Goal: Transaction & Acquisition: Purchase product/service

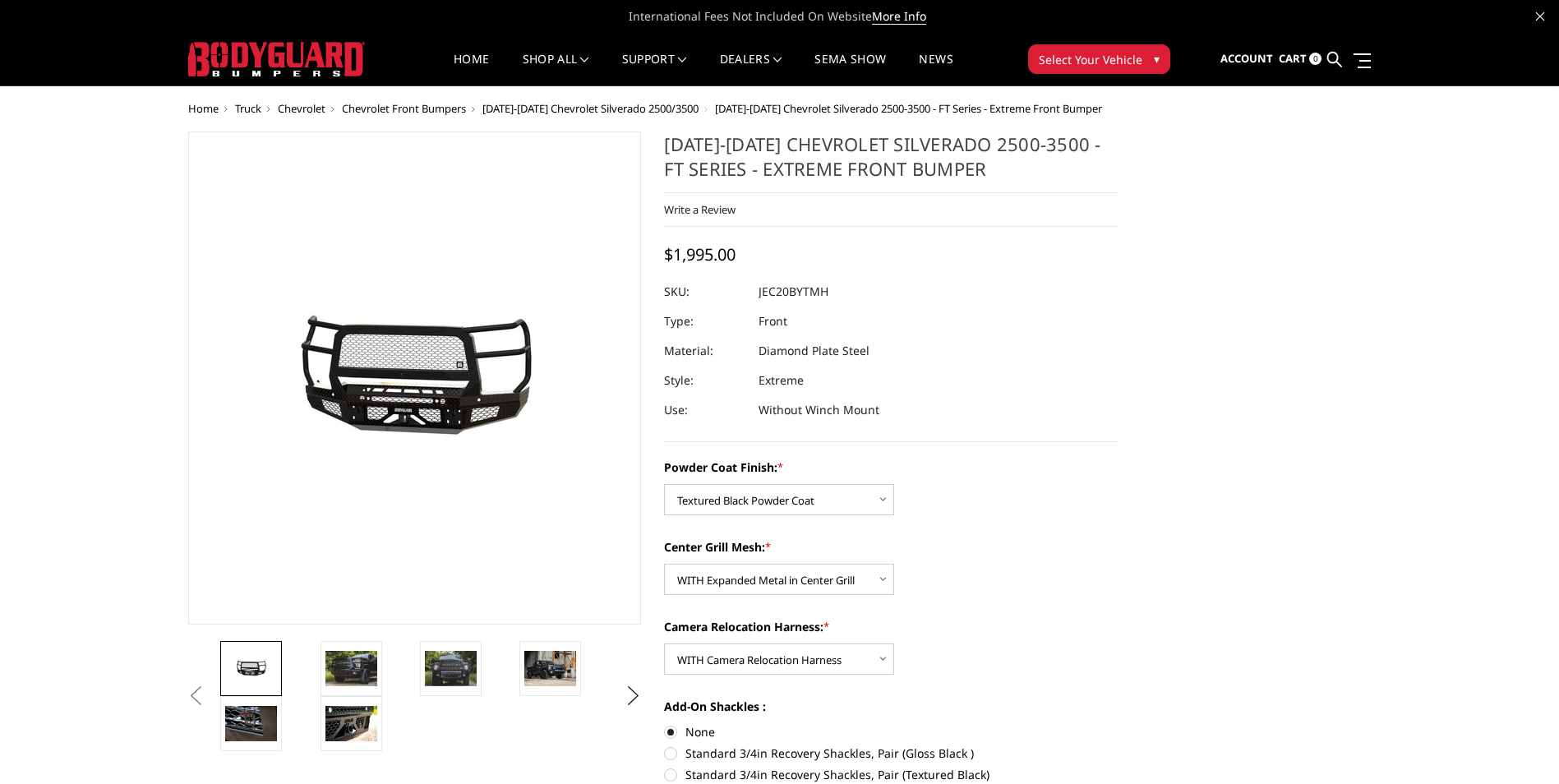
select select "3244"
select select "3245"
select select "3247"
click at [340, 668] on img at bounding box center [351, 667] width 52 height 34
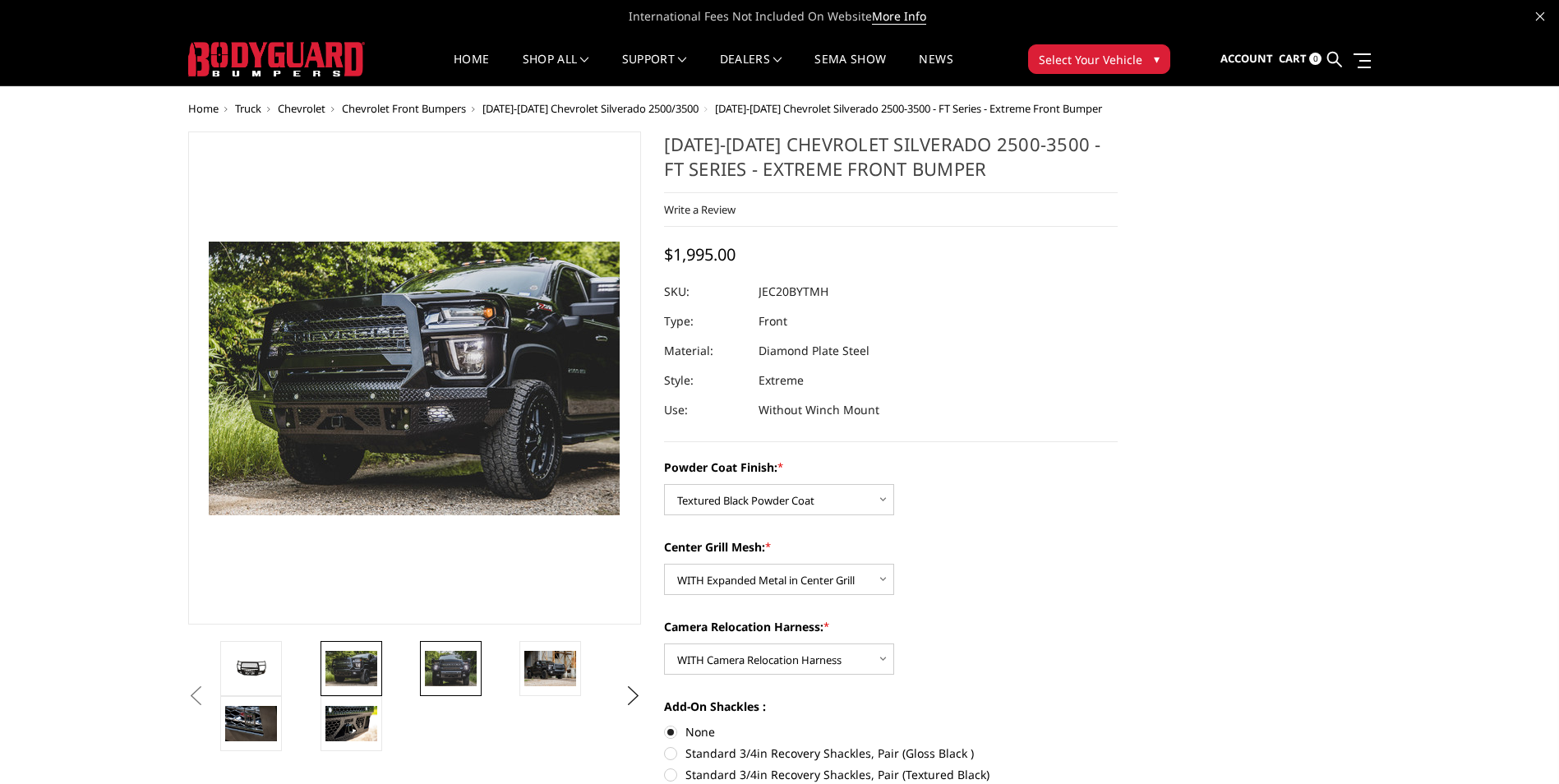
click at [449, 670] on img at bounding box center [450, 667] width 52 height 34
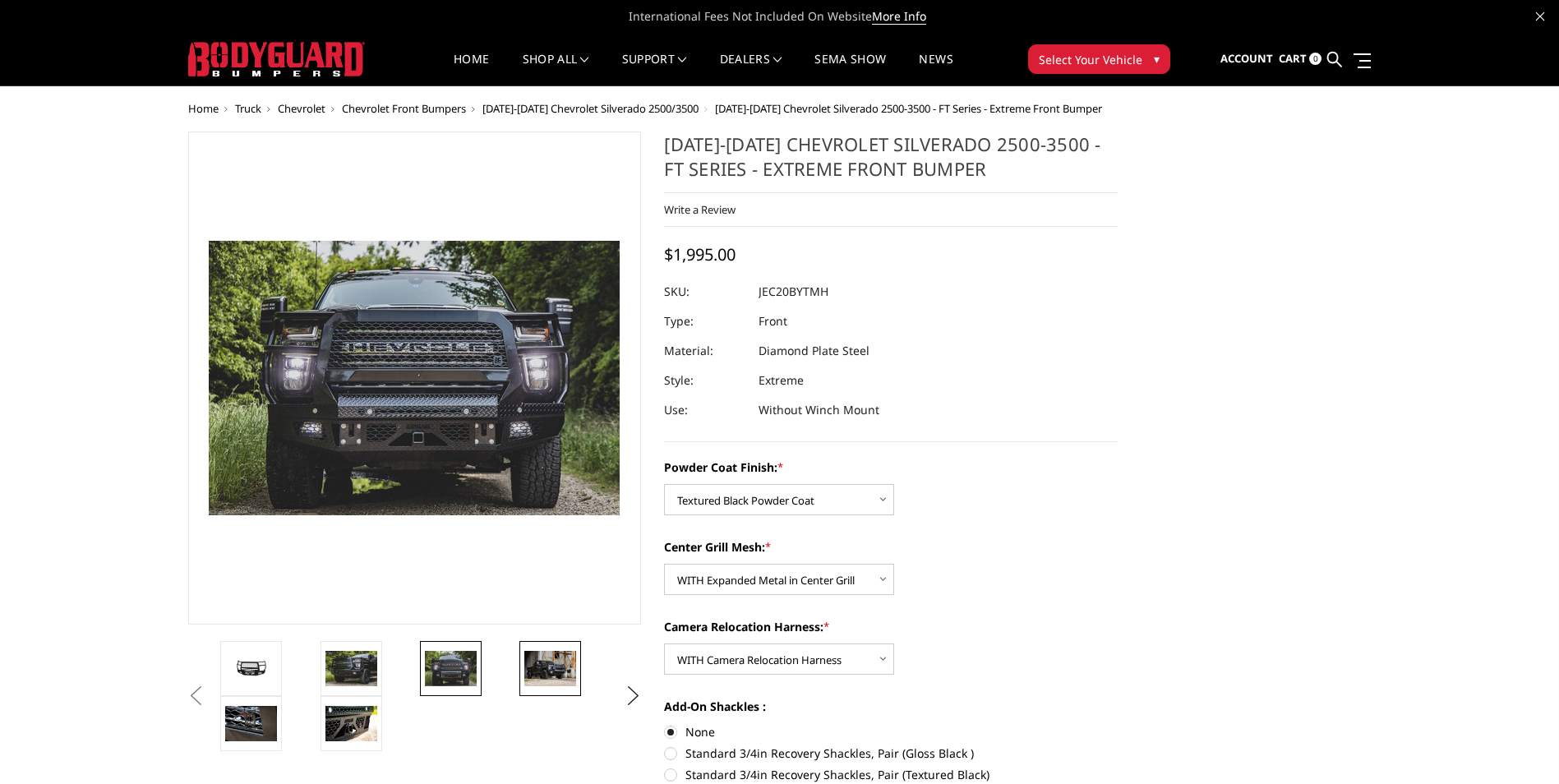
click at [542, 667] on img at bounding box center [551, 667] width 52 height 34
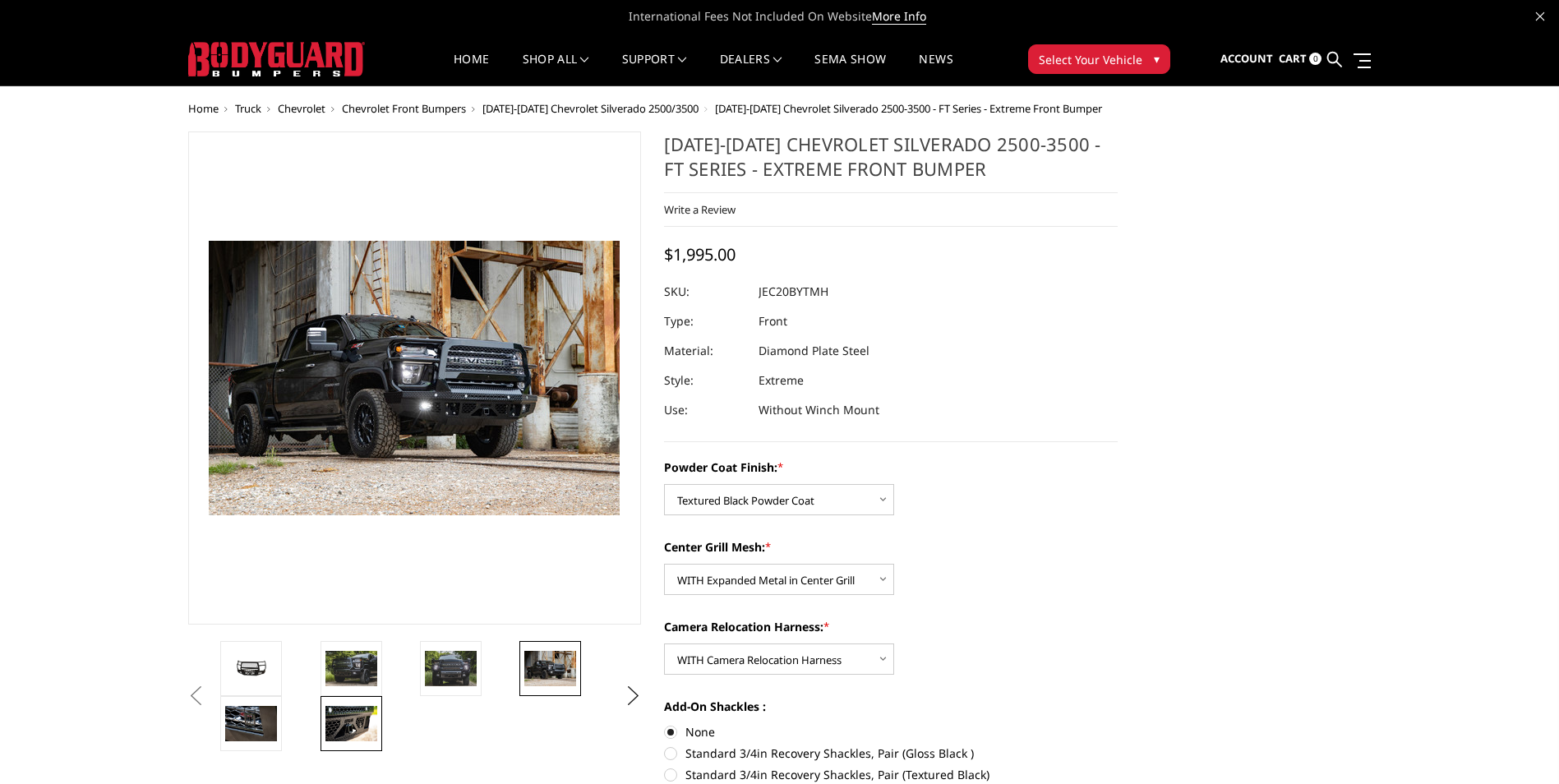
click at [378, 732] on link at bounding box center [351, 724] width 62 height 55
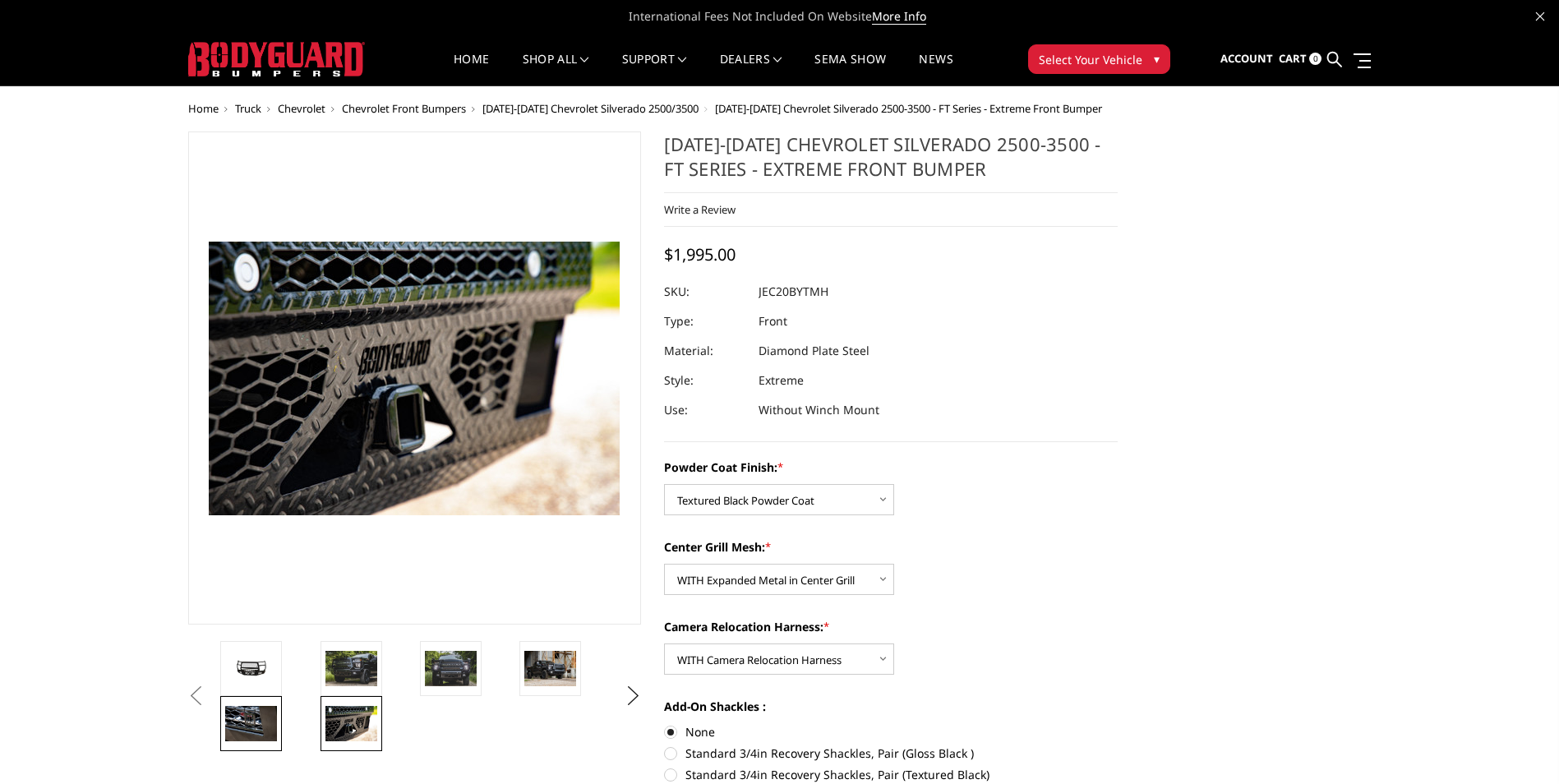
click at [245, 722] on img at bounding box center [251, 722] width 52 height 34
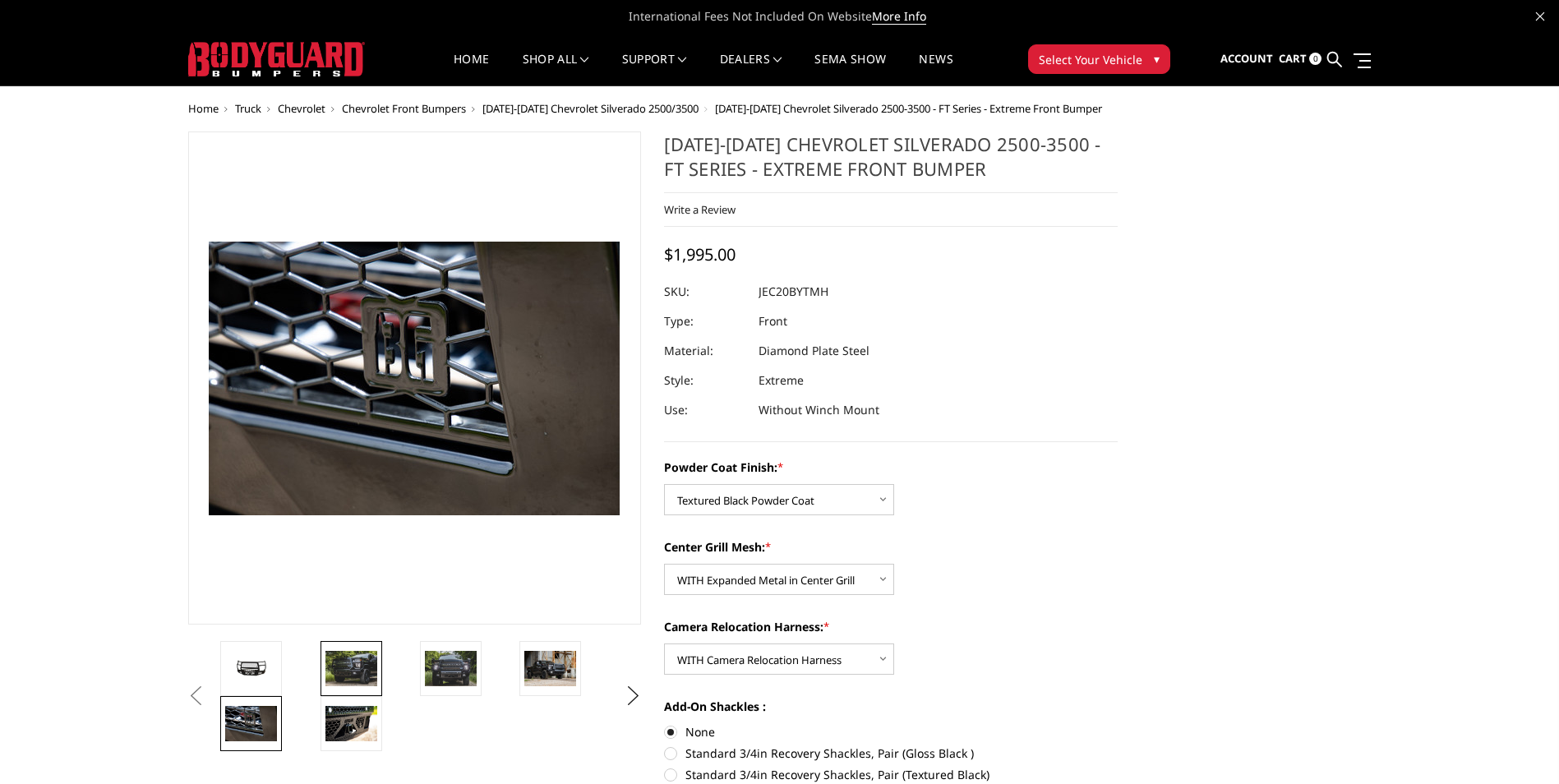
click at [349, 659] on img at bounding box center [351, 667] width 52 height 34
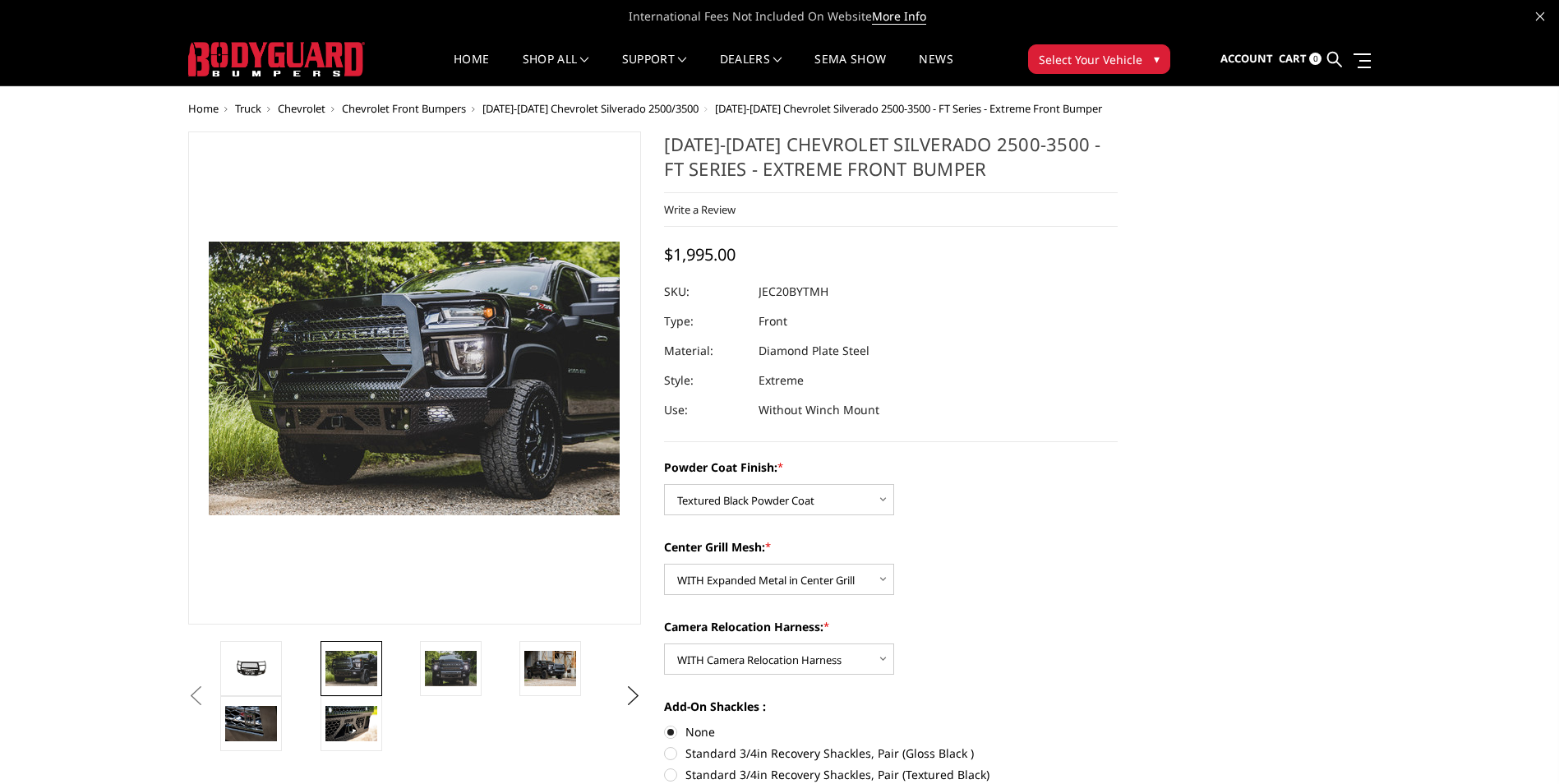
drag, startPoint x: 889, startPoint y: 419, endPoint x: 654, endPoint y: 155, distance: 353.4
click at [662, 168] on section "2020-2023 Chevrolet Silverado 2500-3500 - FT Series - Extreme Front Bumper Writ…" at bounding box center [890, 538] width 476 height 813
drag, startPoint x: 750, startPoint y: 145, endPoint x: 1003, endPoint y: 223, distance: 264.8
click at [996, 211] on section "2020-2023 Chevrolet Silverado 2500-3500 - FT Series - Extreme Front Bumper Writ…" at bounding box center [890, 538] width 476 height 813
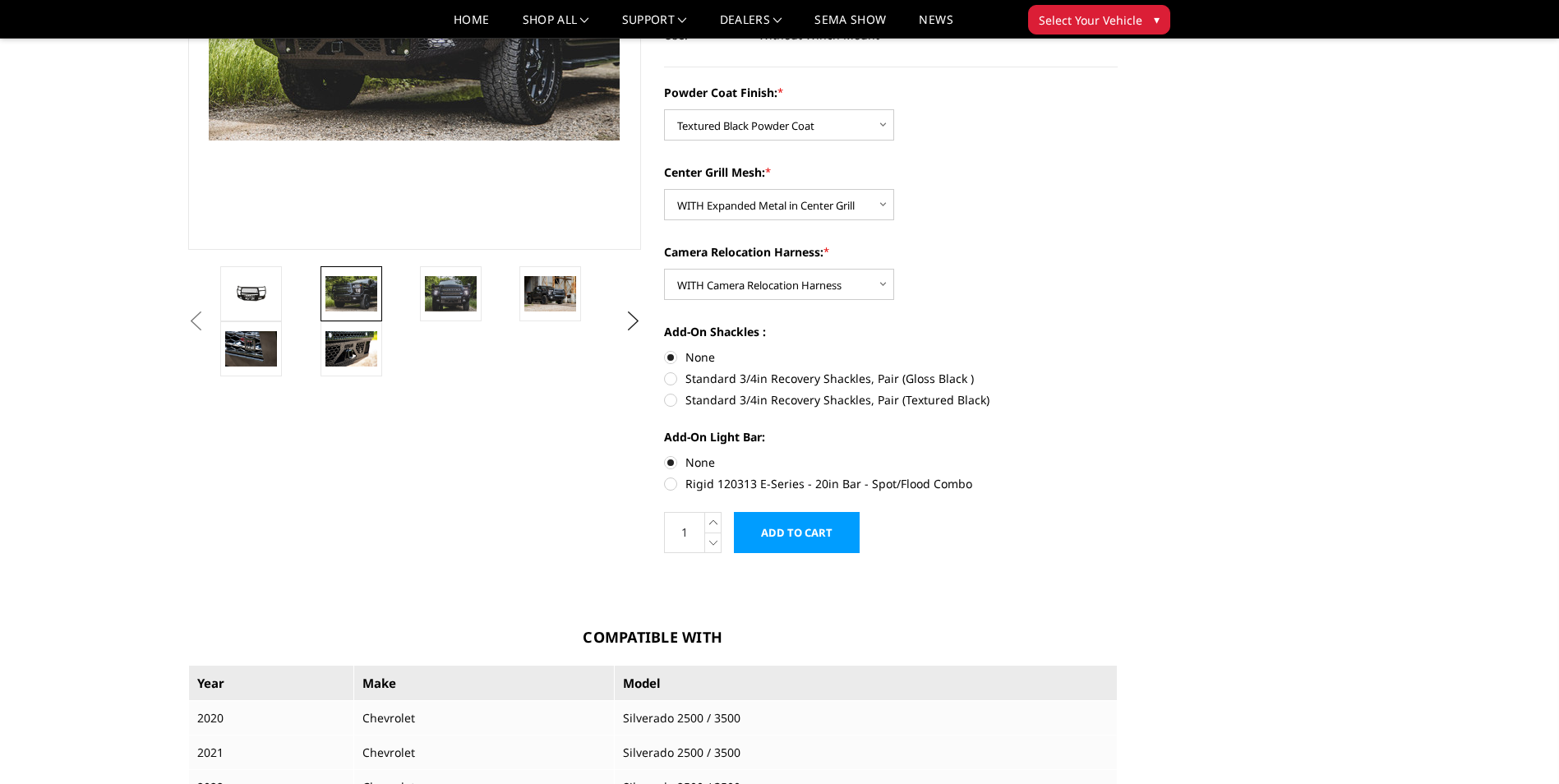
scroll to position [327, 0]
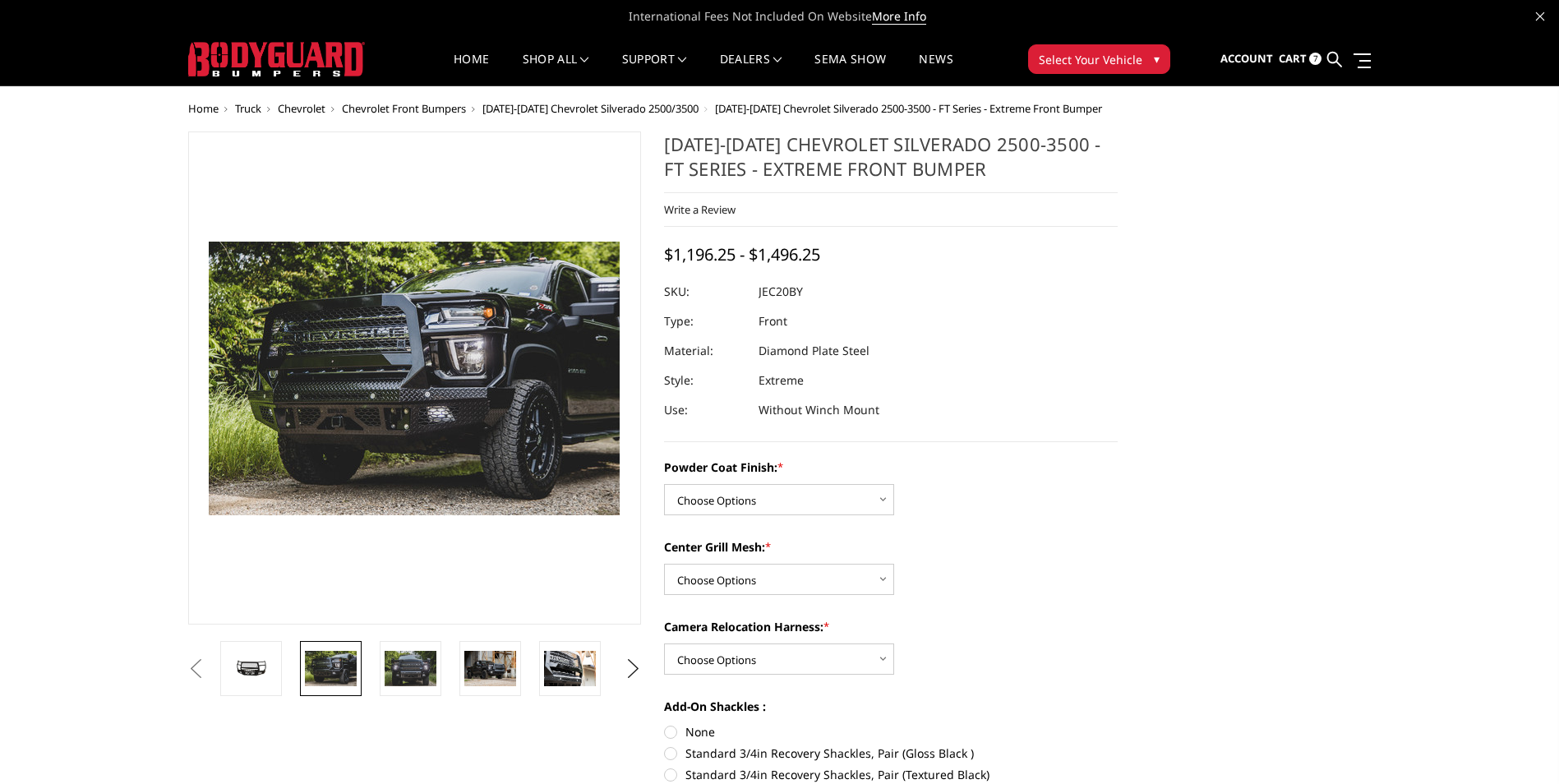
click at [1306, 62] on span "Cart" at bounding box center [1292, 58] width 28 height 15
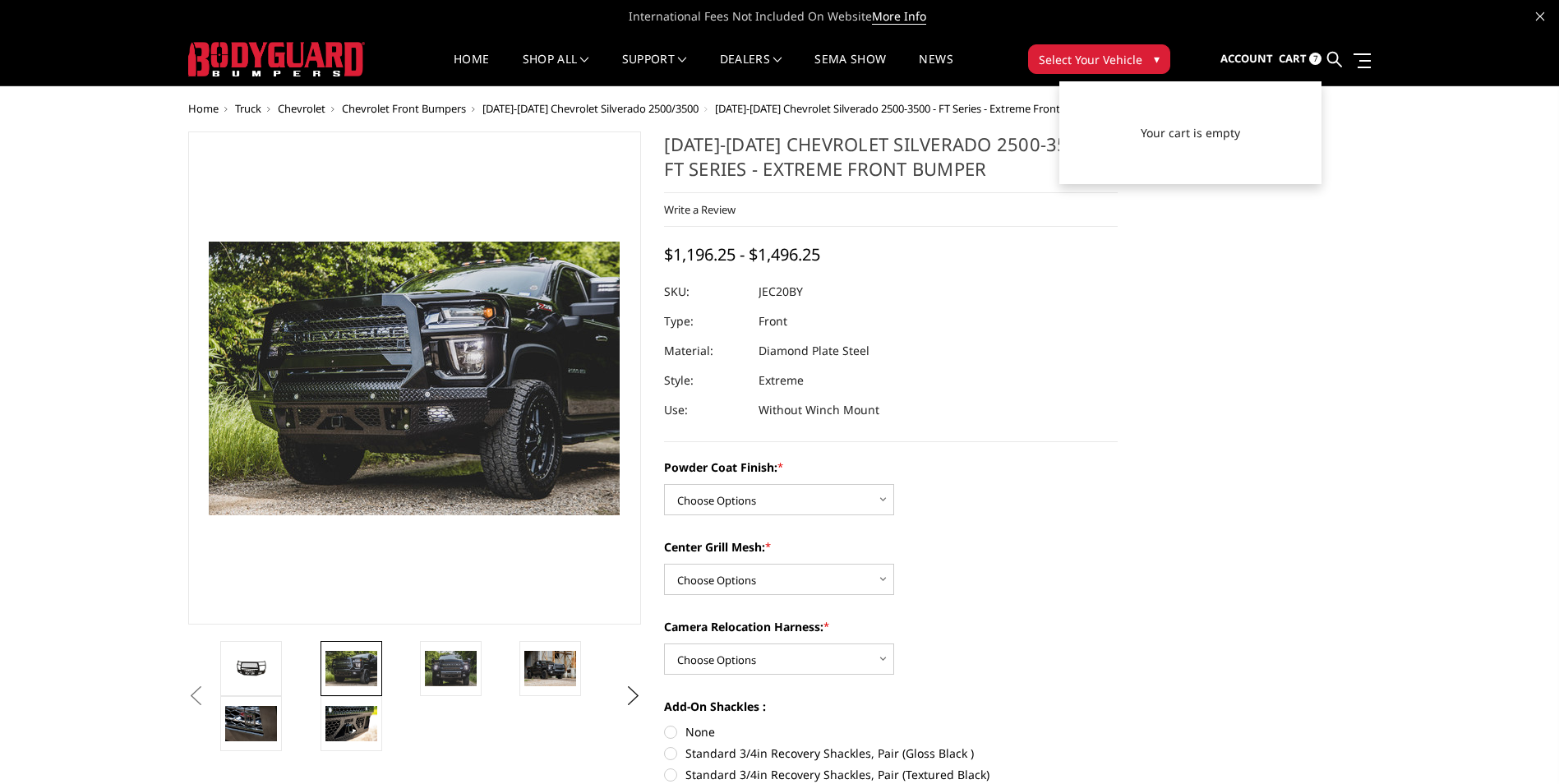
click at [1119, 70] on button "Select Your Vehicle ▾" at bounding box center [1099, 58] width 142 height 29
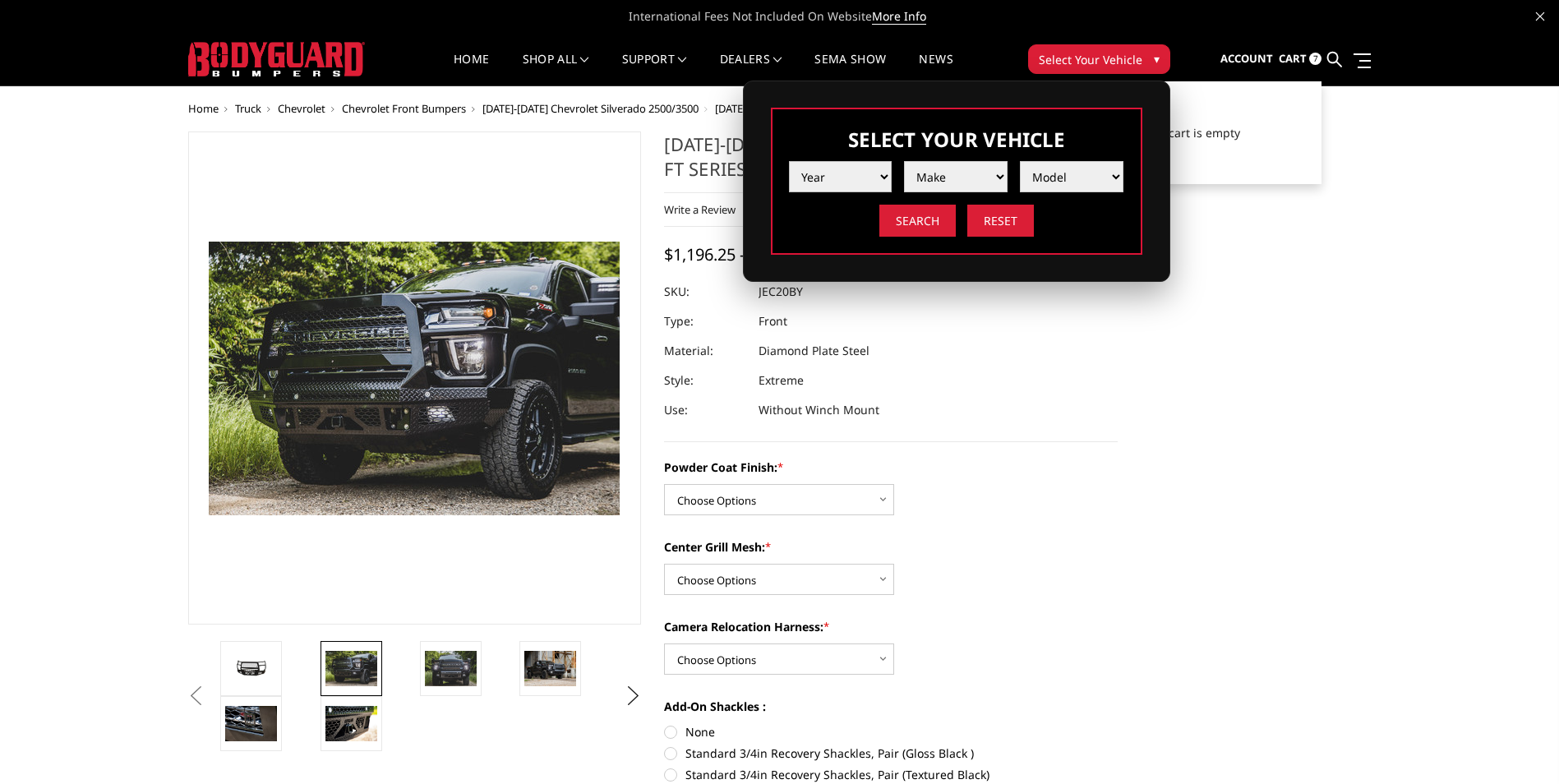
click at [812, 185] on select "Year 2025 2024 2023 2022 2021 2020 2019 2018 2017 2016 2015 2014 2013 2012 2011…" at bounding box center [841, 176] width 103 height 31
select select "yr_2024"
click at [789, 161] on select "Year 2025 2024 2023 2022 2021 2020 2019 2018 2017 2016 2015 2014 2013 2012 2011…" at bounding box center [841, 176] width 103 height 31
click at [934, 188] on select "Make Chevrolet Ford GMC Ram Toyota" at bounding box center [956, 176] width 103 height 31
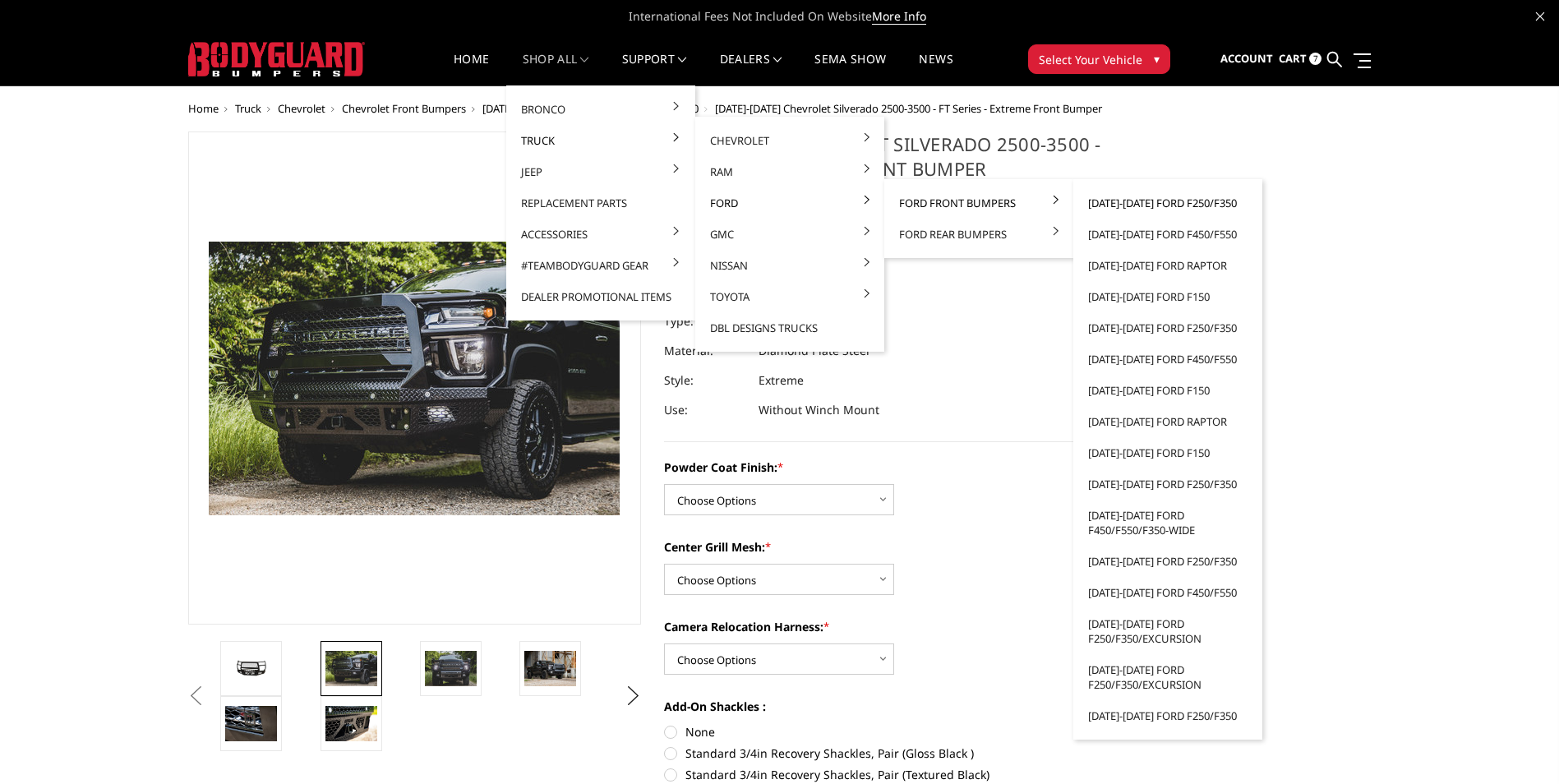
click at [1097, 204] on link "[DATE]-[DATE] Ford F250/F350" at bounding box center [1168, 203] width 176 height 31
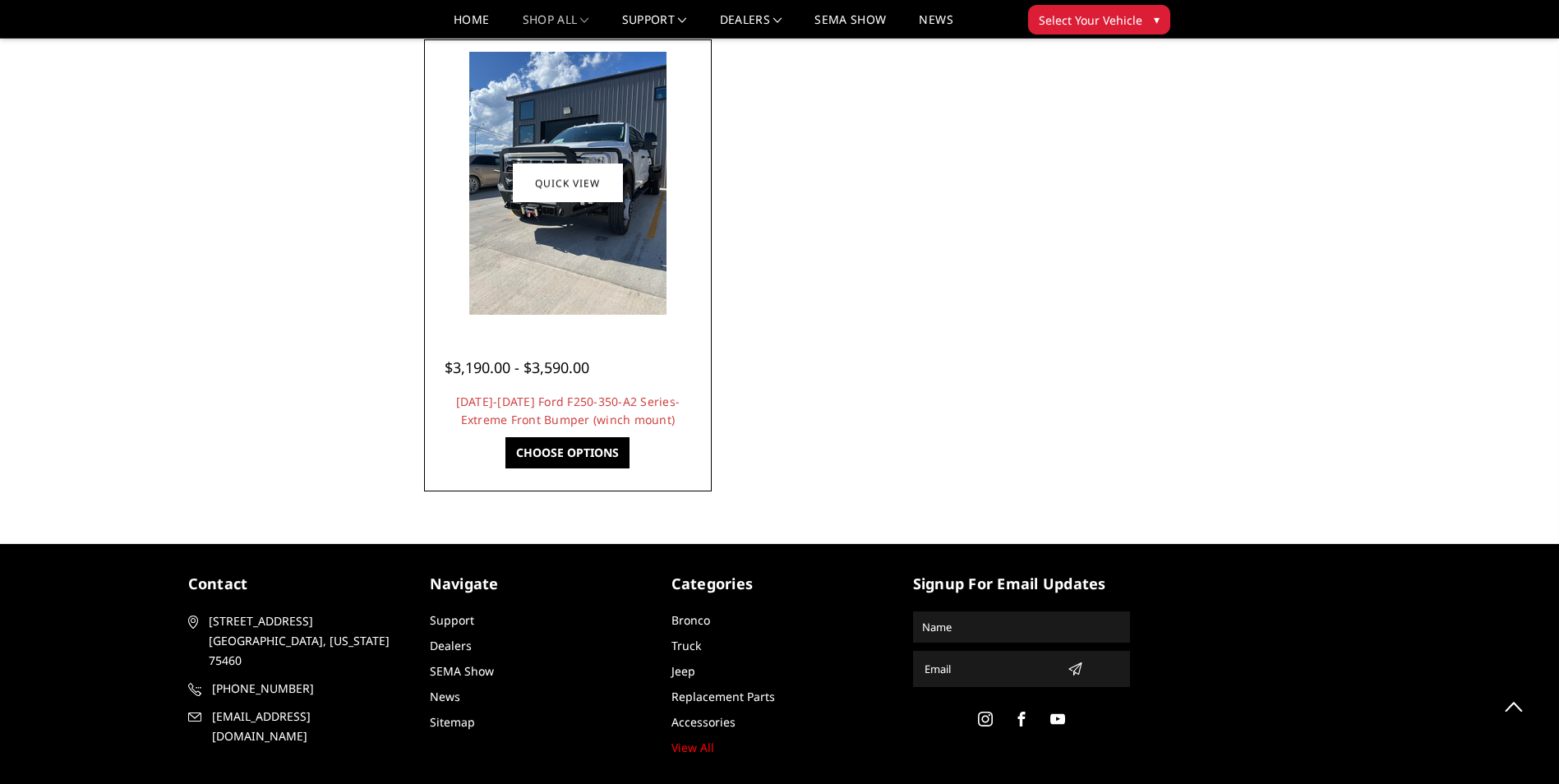
scroll to position [1479, 0]
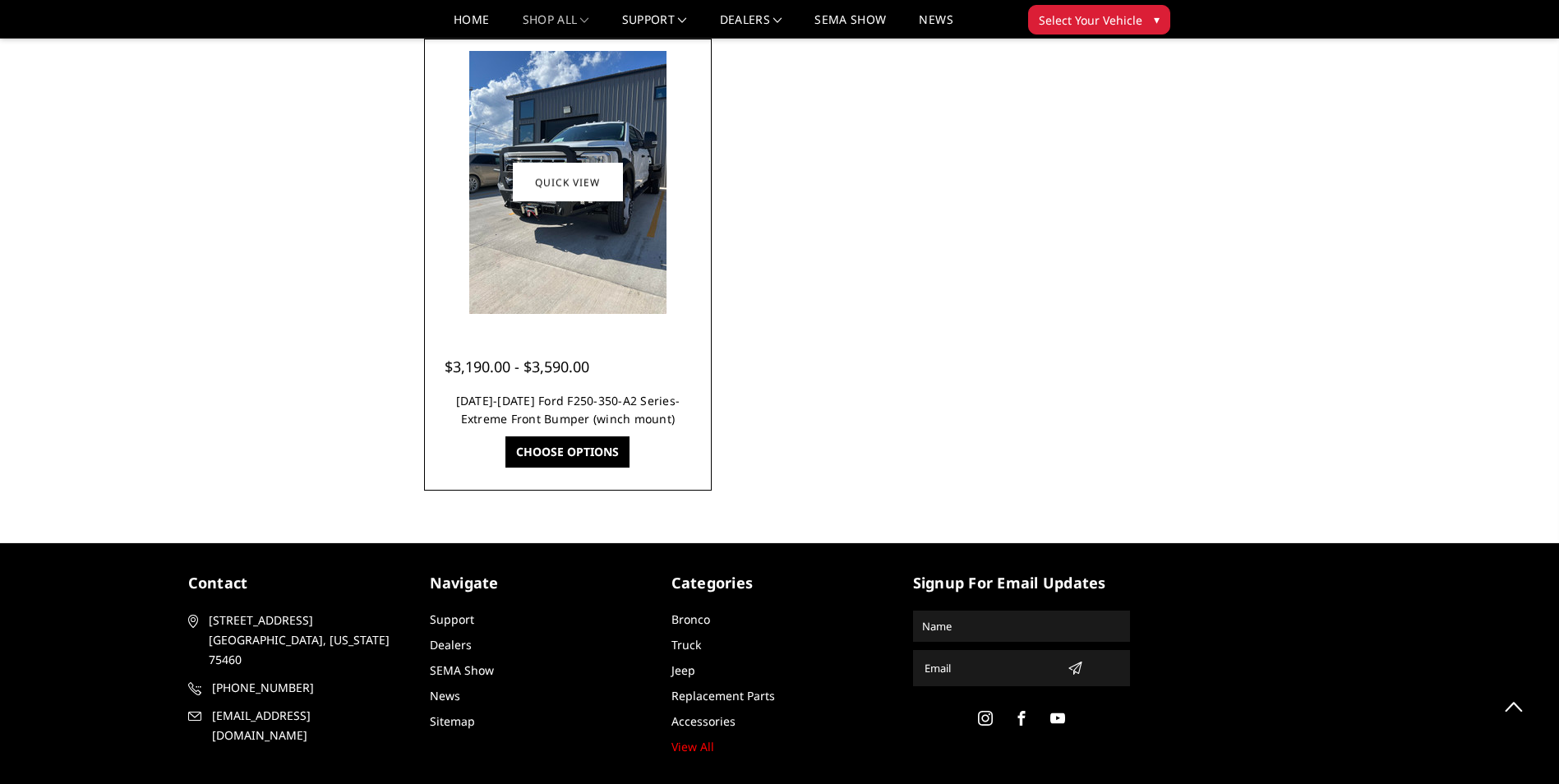
click at [561, 412] on link "[DATE]-[DATE] Ford F250-350-A2 Series-Extreme Front Bumper (winch mount)" at bounding box center [568, 410] width 224 height 33
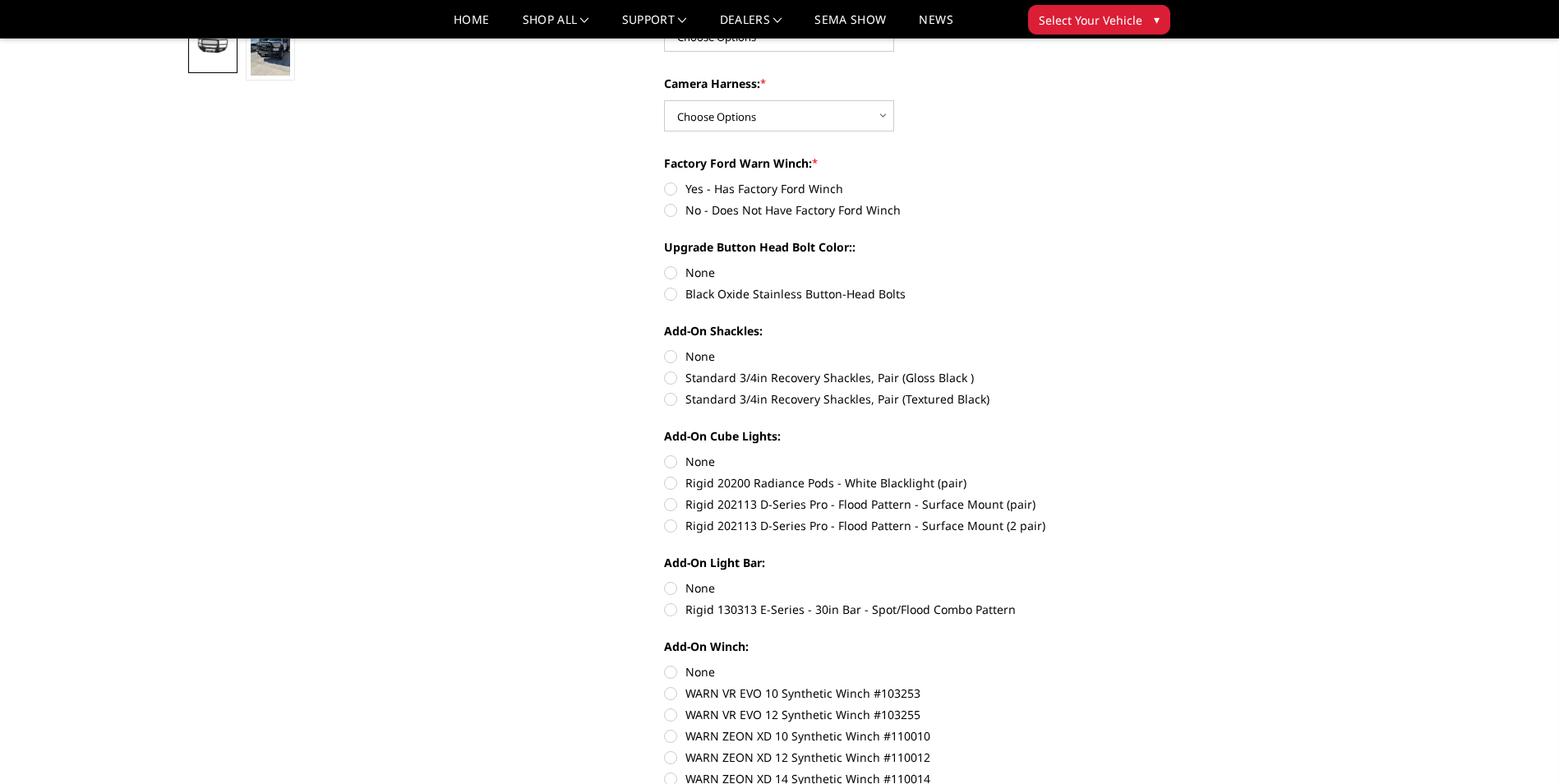
scroll to position [575, 0]
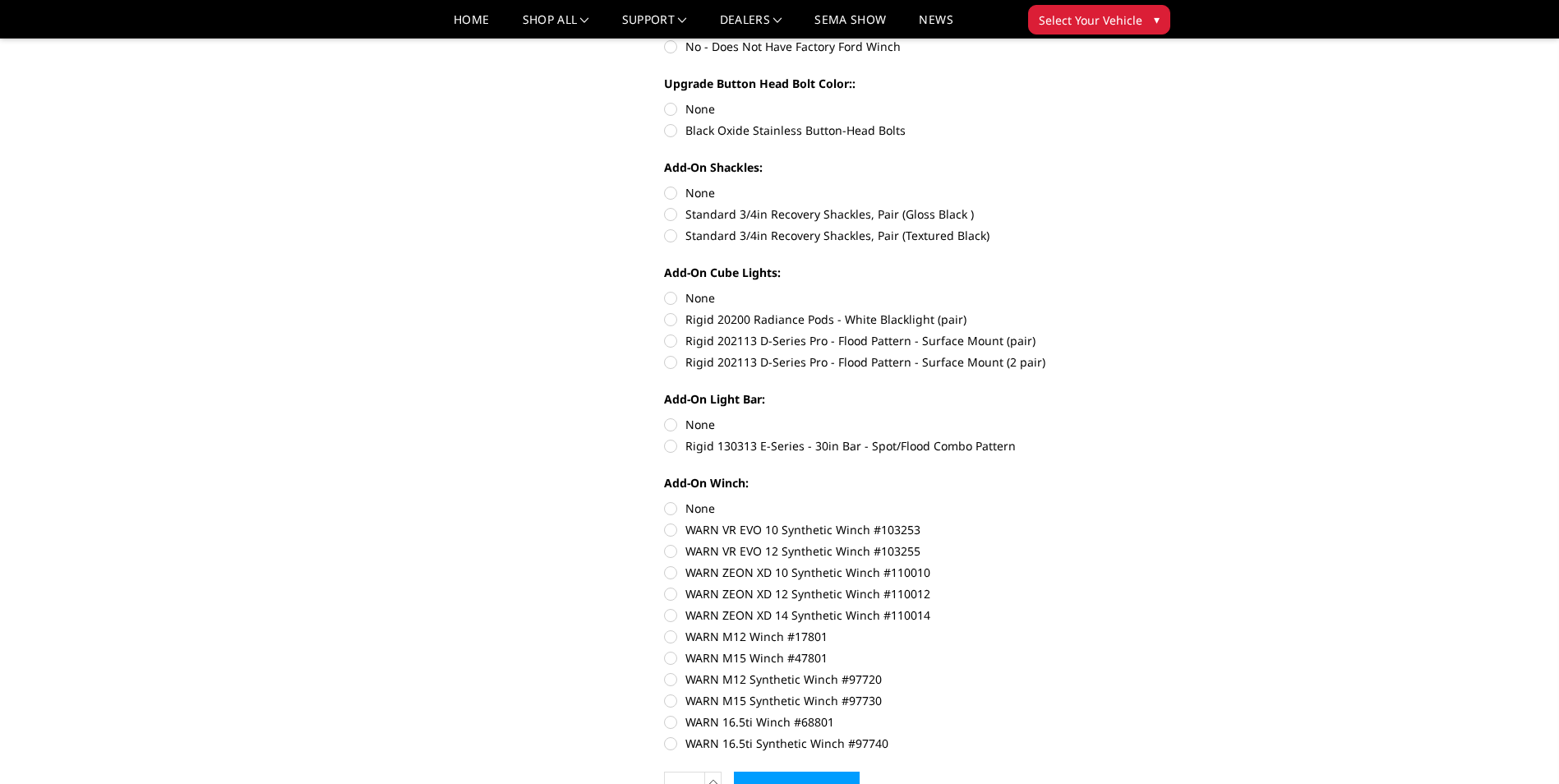
drag, startPoint x: 697, startPoint y: 268, endPoint x: 924, endPoint y: 319, distance: 232.7
click at [913, 314] on section "[DATE]-[DATE] Ford F250-350-A2 Series-Extreme Front Bumper (winch mount) Write …" at bounding box center [890, 88] width 476 height 1485
